Goal: Information Seeking & Learning: Understand process/instructions

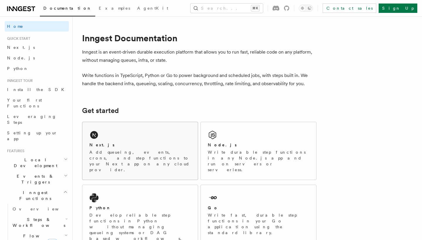
click at [114, 147] on div "Next.js" at bounding box center [139, 145] width 101 height 6
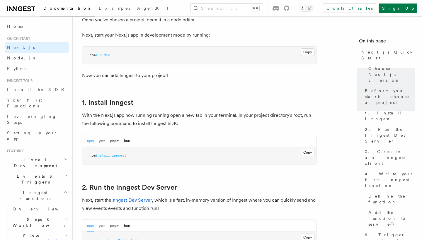
scroll to position [252, 0]
click at [306, 151] on button "Copy Copied" at bounding box center [307, 152] width 14 height 8
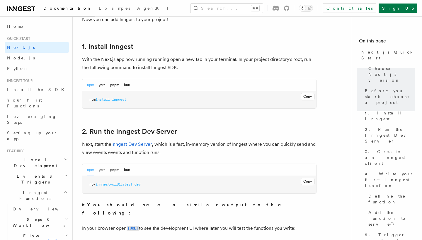
scroll to position [308, 0]
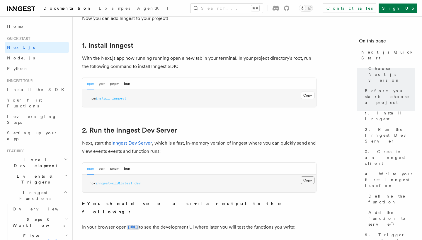
click at [308, 181] on button "Copy Copied" at bounding box center [307, 181] width 14 height 8
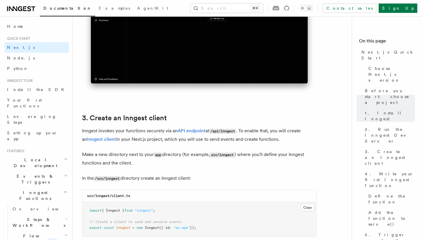
scroll to position [650, 0]
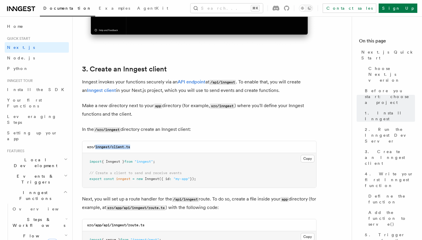
drag, startPoint x: 97, startPoint y: 147, endPoint x: 166, endPoint y: 147, distance: 68.8
click at [166, 147] on div "src/inngest/client.ts" at bounding box center [199, 147] width 234 height 12
copy code "inngest/client.ts"
click at [309, 160] on button "Copy Copied" at bounding box center [307, 159] width 14 height 8
copy code "inngest/client.ts"
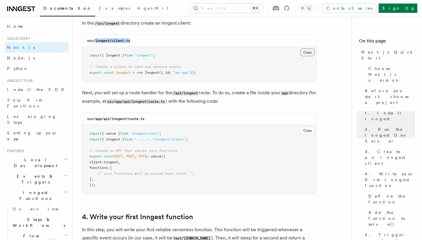
scroll to position [757, 0]
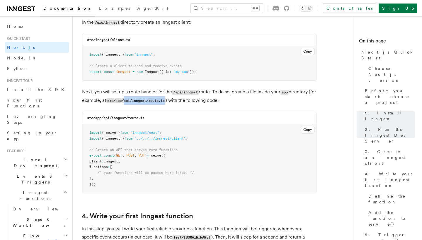
drag, startPoint x: 135, startPoint y: 99, endPoint x: 185, endPoint y: 99, distance: 49.2
click at [185, 99] on p "Next, you will set up a route handler for the /api/inngest route. To do so, cre…" at bounding box center [199, 96] width 234 height 17
copy code "api/inngest/route.ts"
click at [306, 129] on button "Copy Copied" at bounding box center [307, 130] width 14 height 8
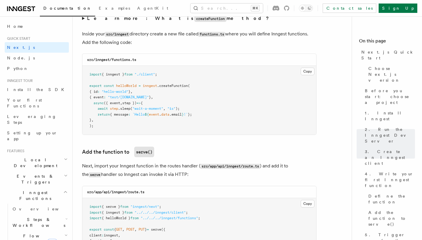
scroll to position [1034, 0]
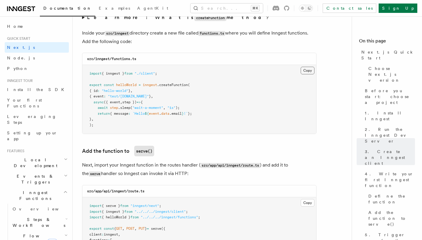
click at [308, 71] on button "Copy Copied" at bounding box center [307, 71] width 14 height 8
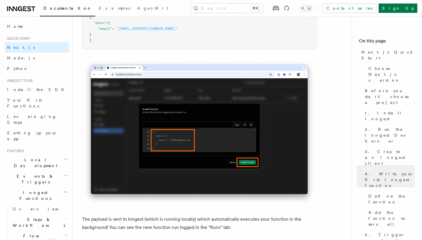
scroll to position [1770, 0]
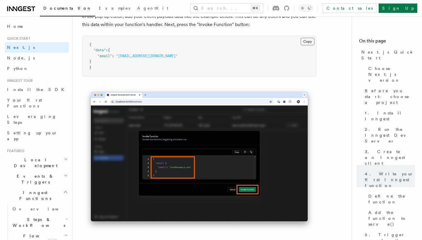
click at [305, 38] on button "Copy Copied" at bounding box center [307, 42] width 14 height 8
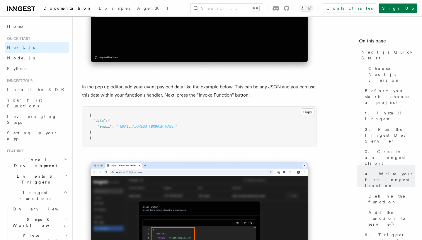
scroll to position [1713, 0]
